Goal: Find specific page/section: Find specific page/section

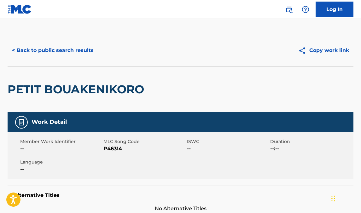
click at [80, 49] on button "< Back to public search results" at bounding box center [53, 51] width 91 height 16
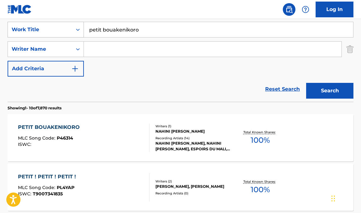
drag, startPoint x: 151, startPoint y: 34, endPoint x: 40, endPoint y: 32, distance: 111.0
click at [40, 32] on div "SearchWithCriteriab6a3ef6b-2a7f-4ce5-8ca5-f466f8d93a2d Work Title petit bouaken…" at bounding box center [181, 30] width 346 height 16
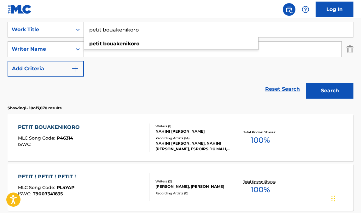
paste input "WASSOULONKA"
type input "WASSOULONKA"
click at [306, 83] on button "Search" at bounding box center [329, 91] width 47 height 16
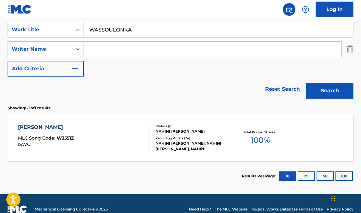
click at [124, 138] on div "WASSOULONKA DJANSSA MLC Song Code : W3551Z ISWC :" at bounding box center [84, 138] width 132 height 28
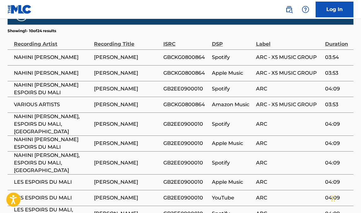
scroll to position [384, 0]
